Goal: Find contact information: Find contact information

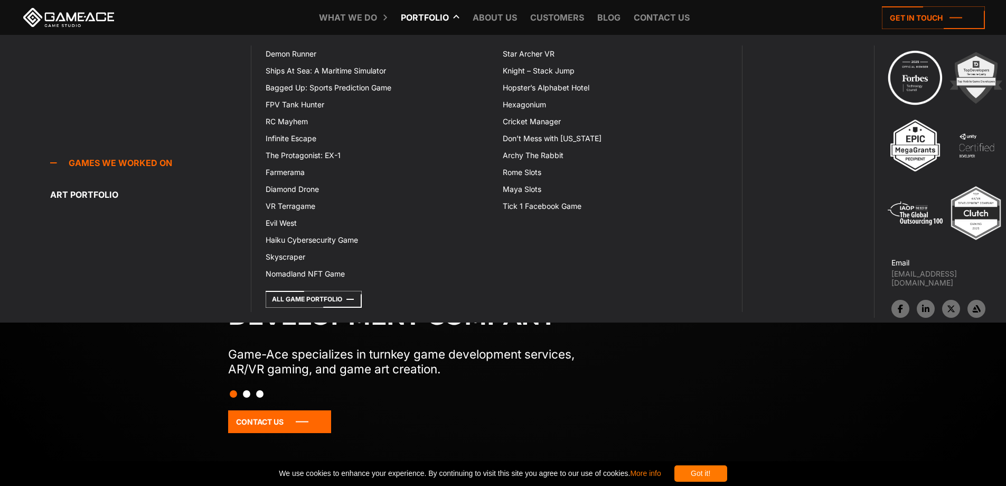
click at [423, 19] on link "Portfolio" at bounding box center [425, 17] width 59 height 35
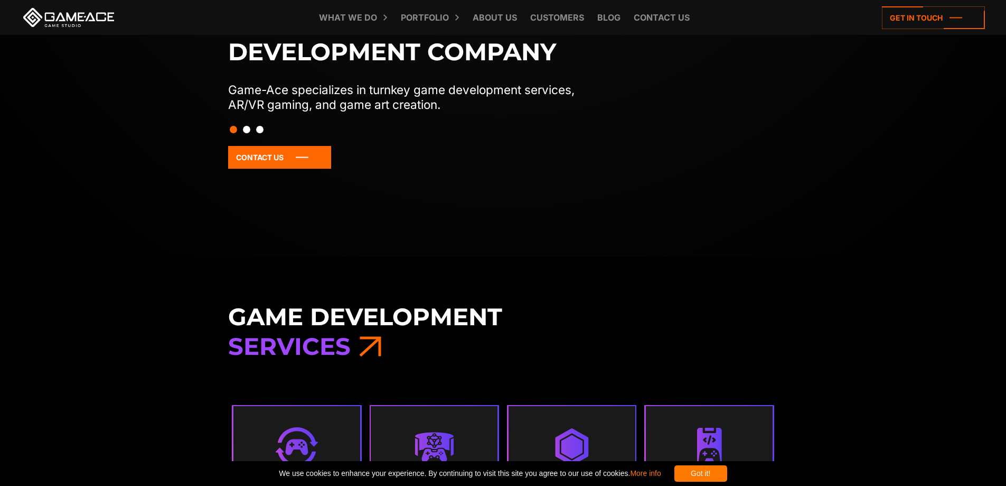
scroll to position [475, 0]
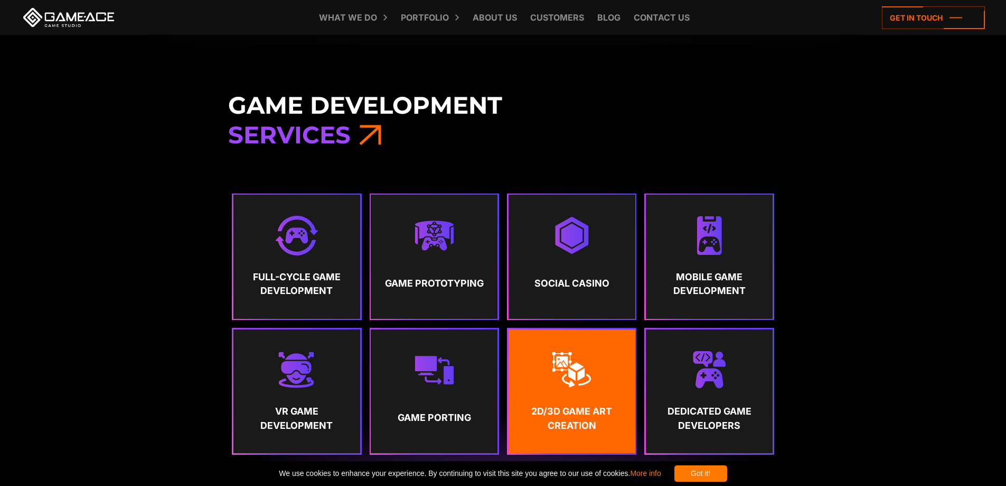
click at [550, 405] on strong "2D/3D Game Art Creation" at bounding box center [571, 418] width 107 height 28
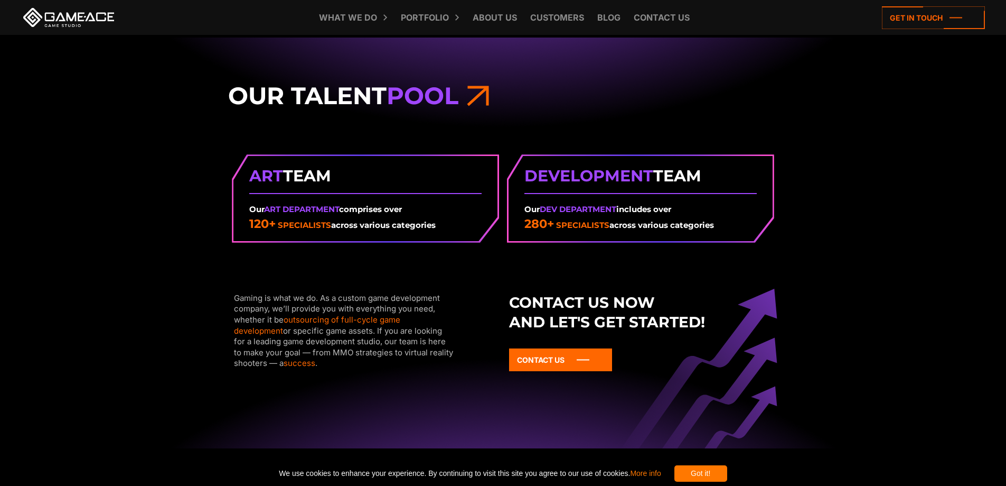
scroll to position [1426, 0]
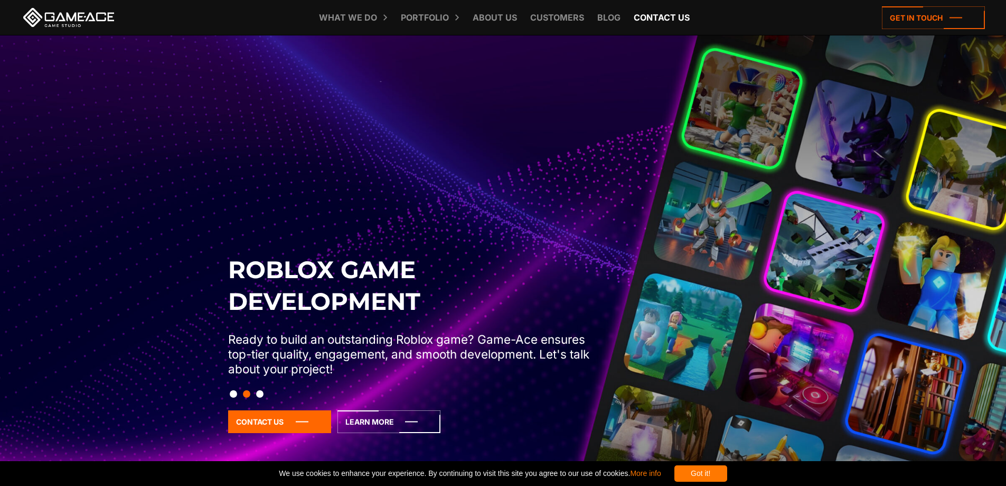
click at [650, 15] on link "Contact us" at bounding box center [662, 17] width 67 height 35
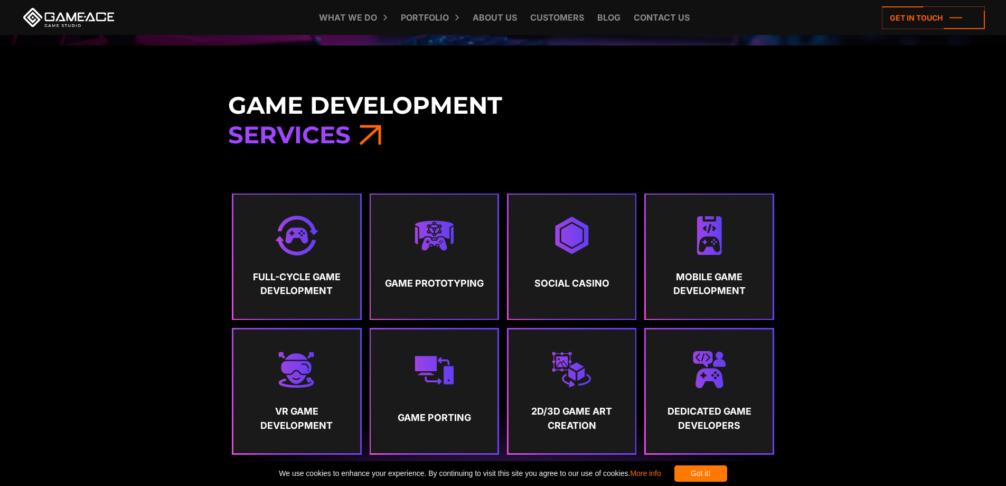
scroll to position [687, 0]
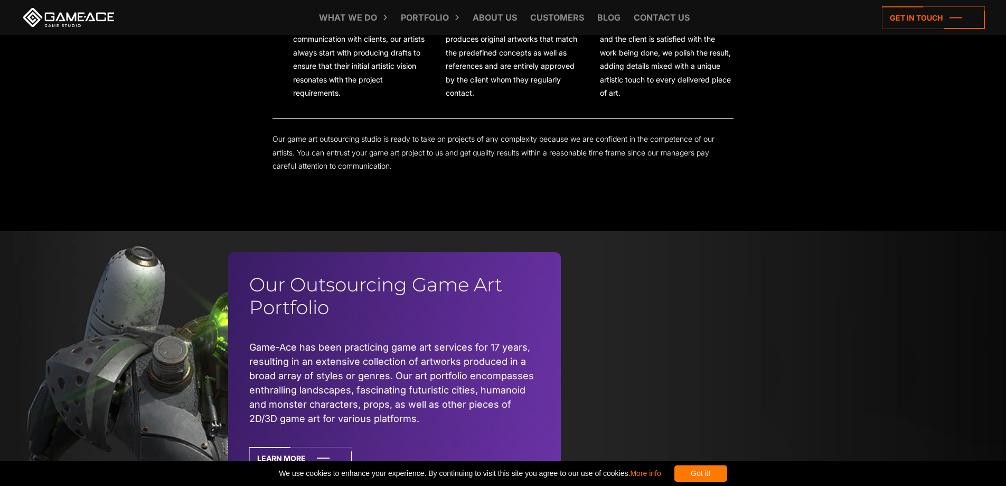
scroll to position [2642, 0]
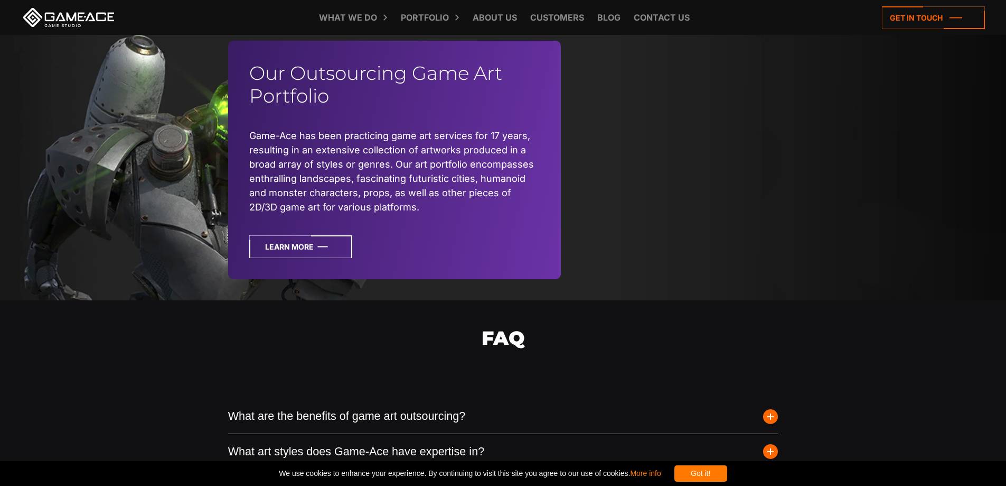
click at [313, 247] on icon at bounding box center [300, 246] width 103 height 23
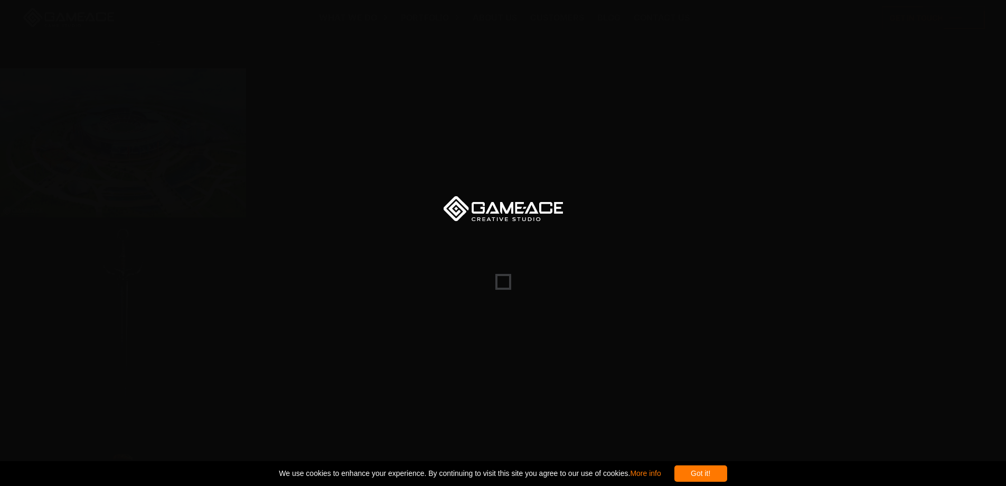
scroll to position [1215, 0]
drag, startPoint x: 743, startPoint y: 472, endPoint x: 736, endPoint y: 470, distance: 7.2
click at [727, 471] on div "Got it!" at bounding box center [701, 473] width 53 height 16
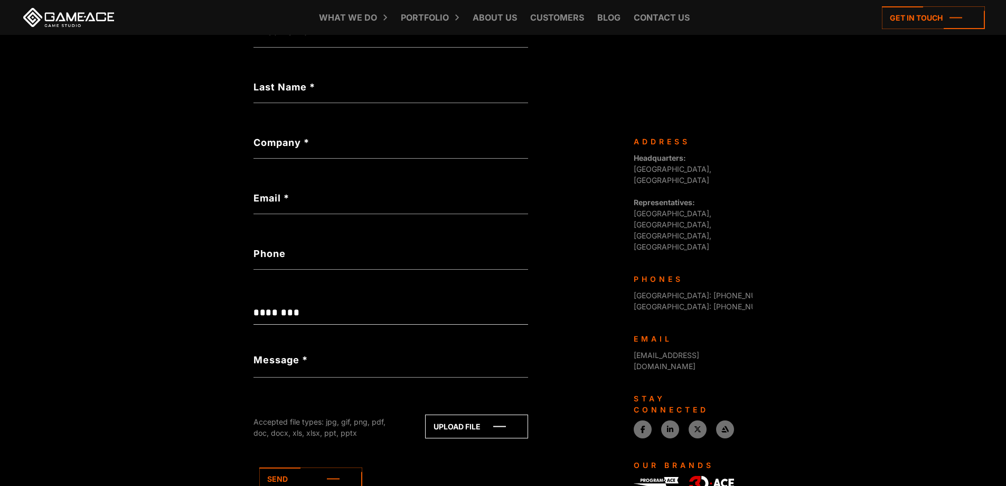
scroll to position [106, 0]
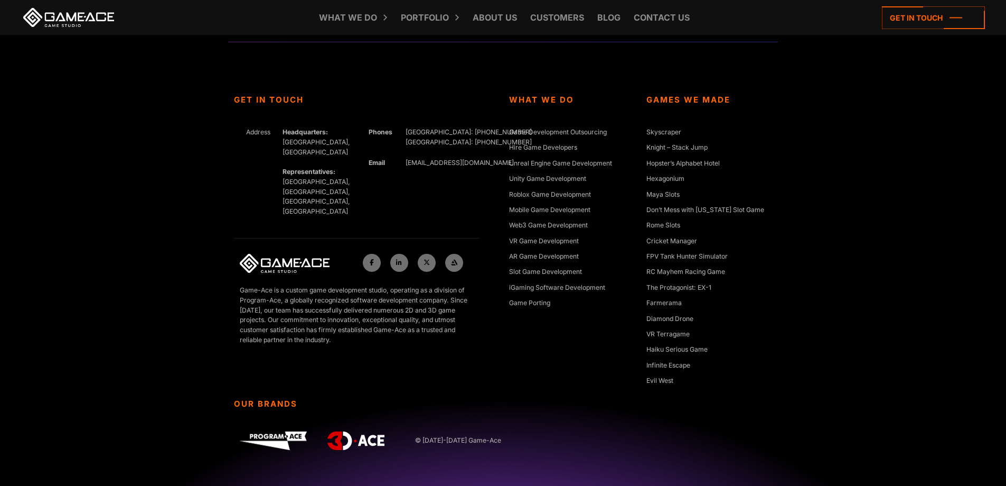
scroll to position [6585, 0]
